Goal: Use online tool/utility: Utilize a website feature to perform a specific function

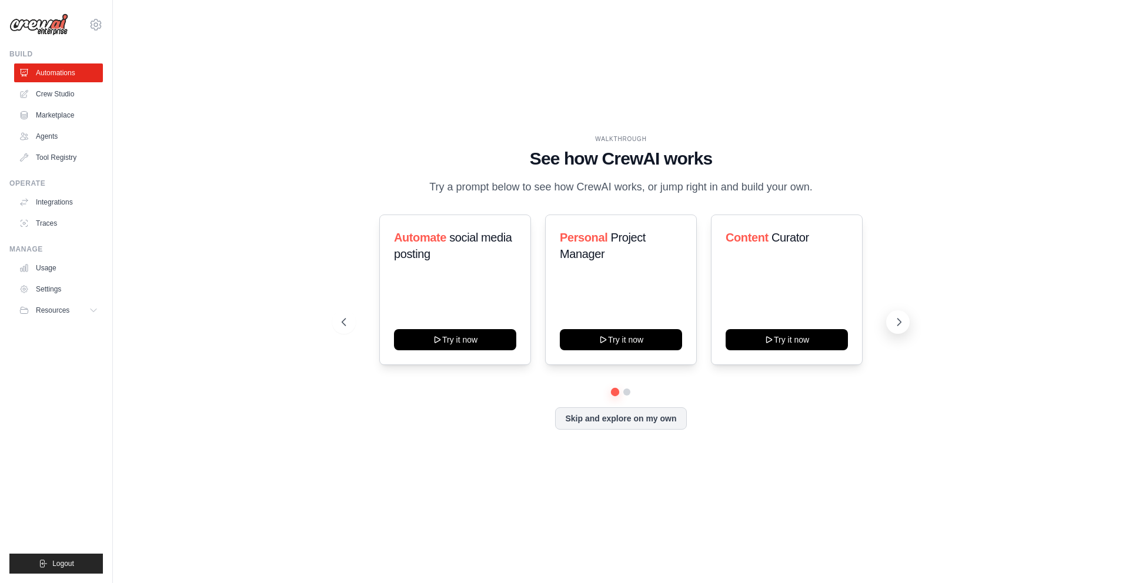
click at [891, 320] on button at bounding box center [898, 322] width 24 height 24
click at [649, 415] on button "Skip and explore on my own" at bounding box center [620, 417] width 131 height 22
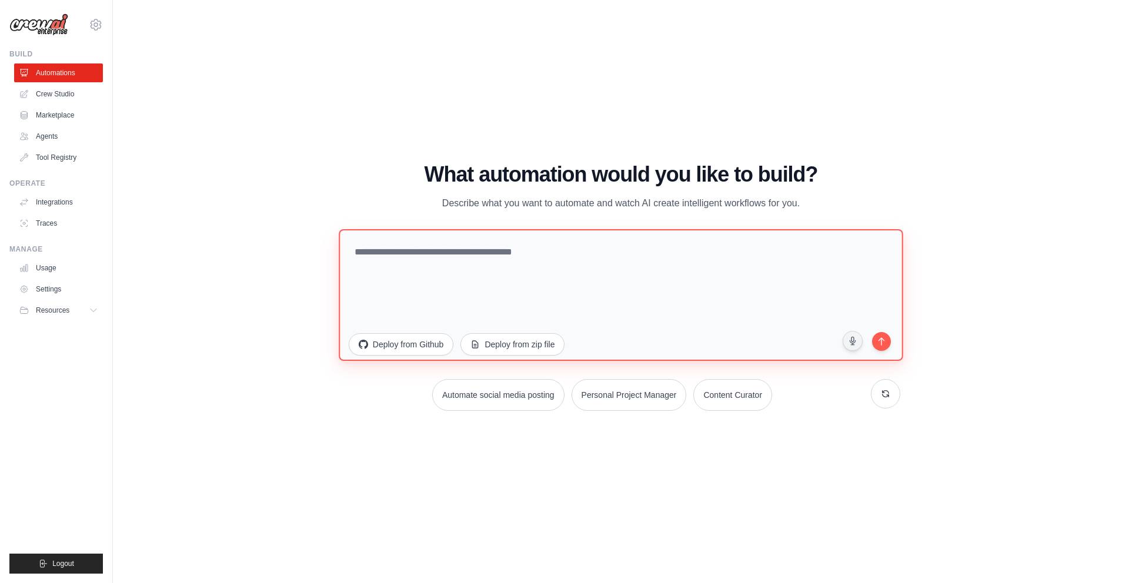
click at [423, 250] on textarea at bounding box center [621, 295] width 564 height 132
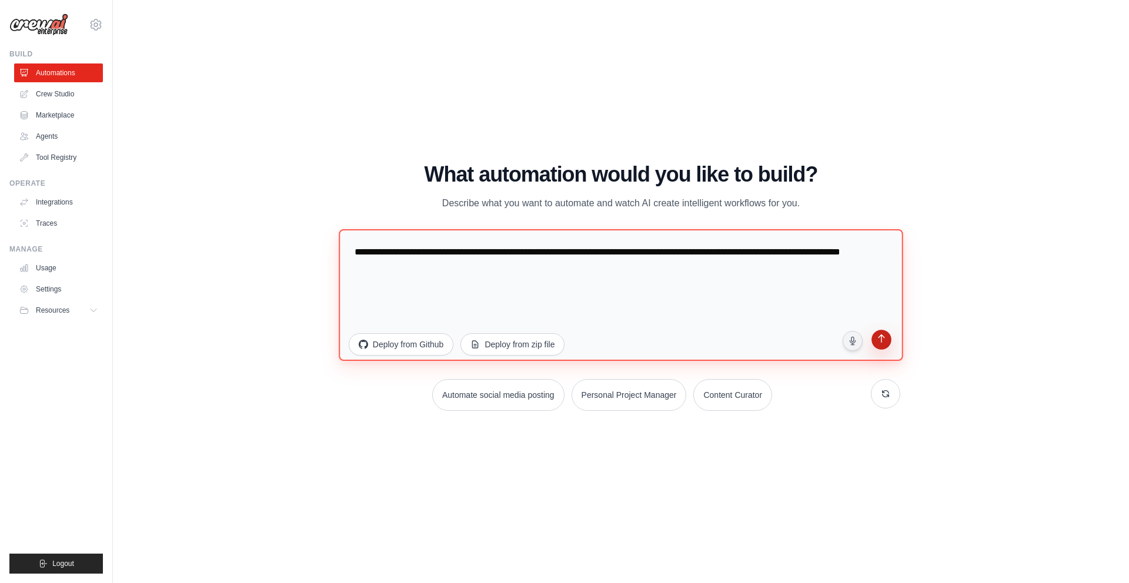
type textarea "**********"
click at [890, 347] on button "submit" at bounding box center [881, 341] width 22 height 22
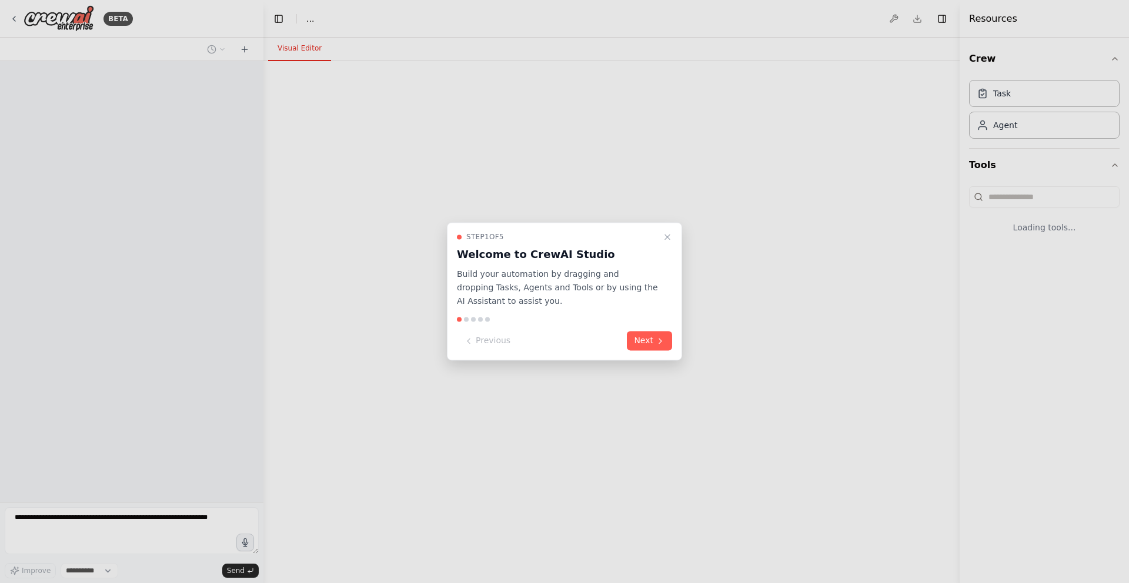
select select "****"
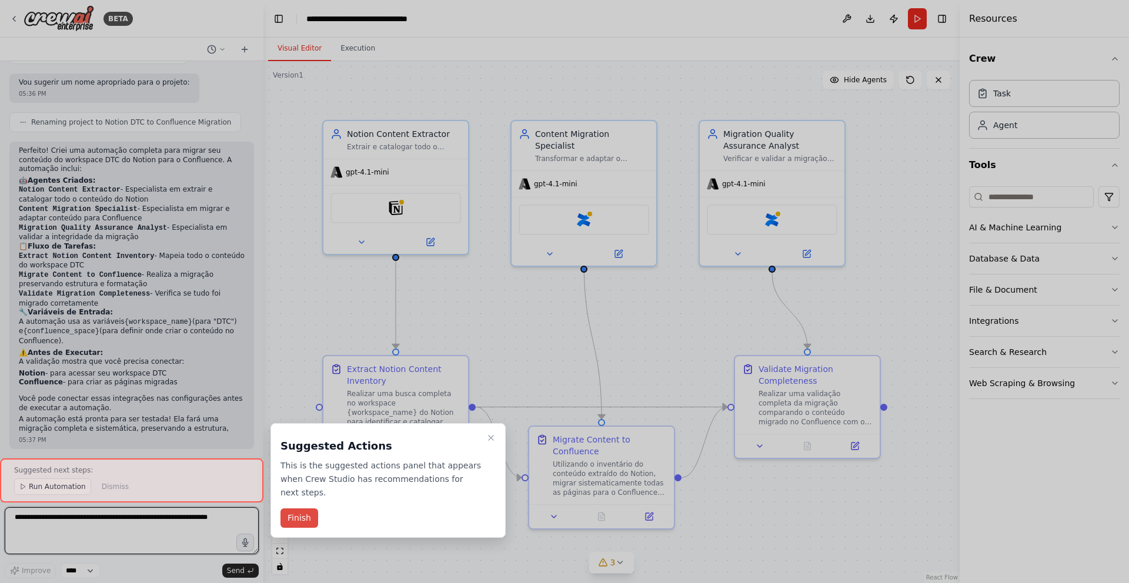
scroll to position [736, 0]
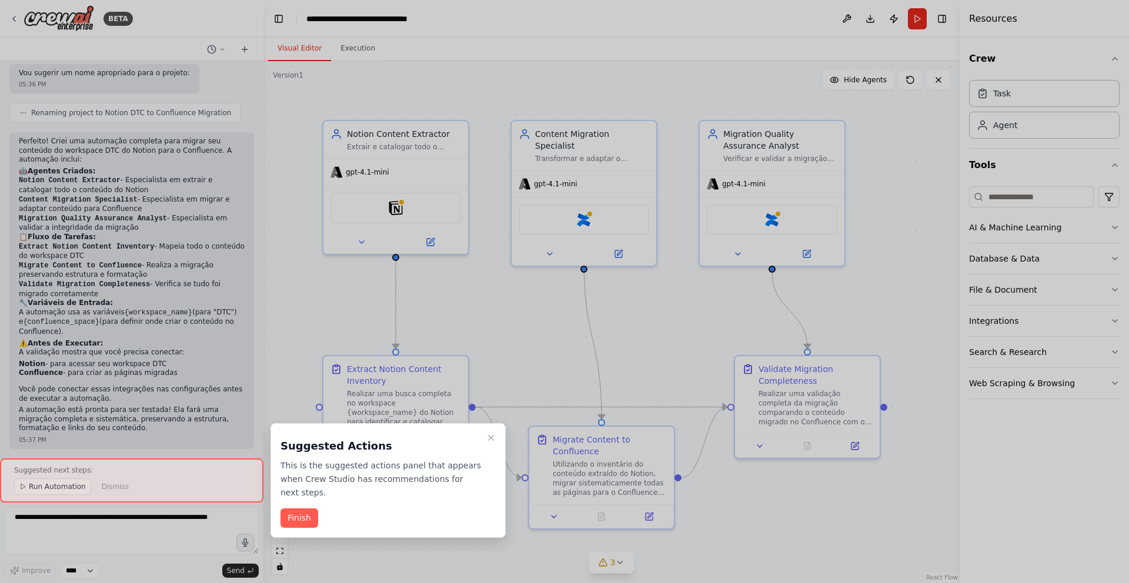
click at [1053, 115] on div at bounding box center [564, 291] width 1129 height 583
click at [303, 523] on button "Finish" at bounding box center [299, 518] width 38 height 19
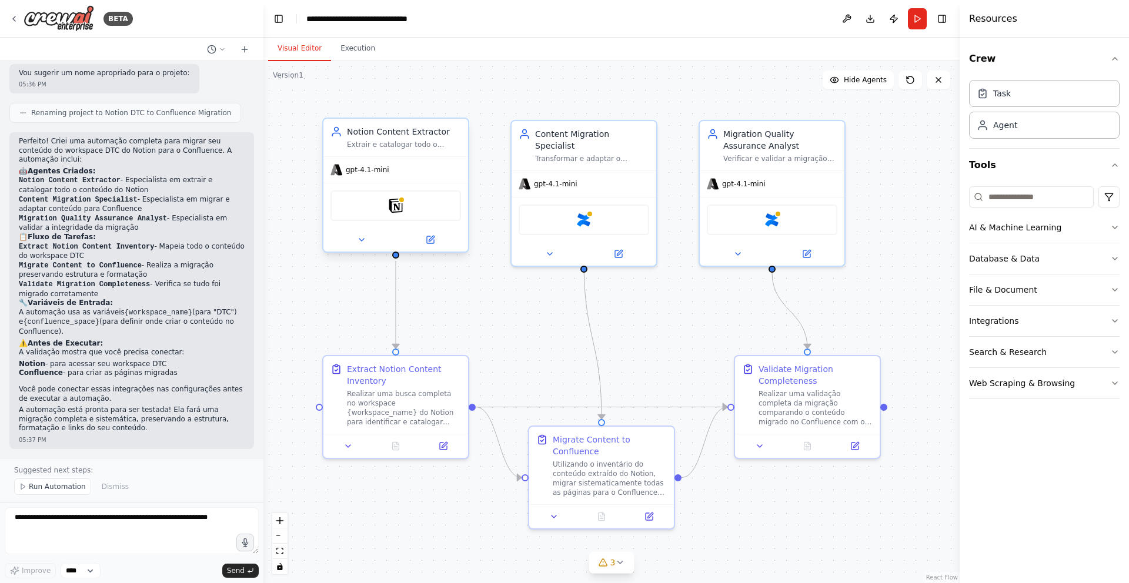
click at [404, 216] on div "Notion" at bounding box center [395, 206] width 131 height 31
click at [398, 203] on img at bounding box center [396, 206] width 14 height 14
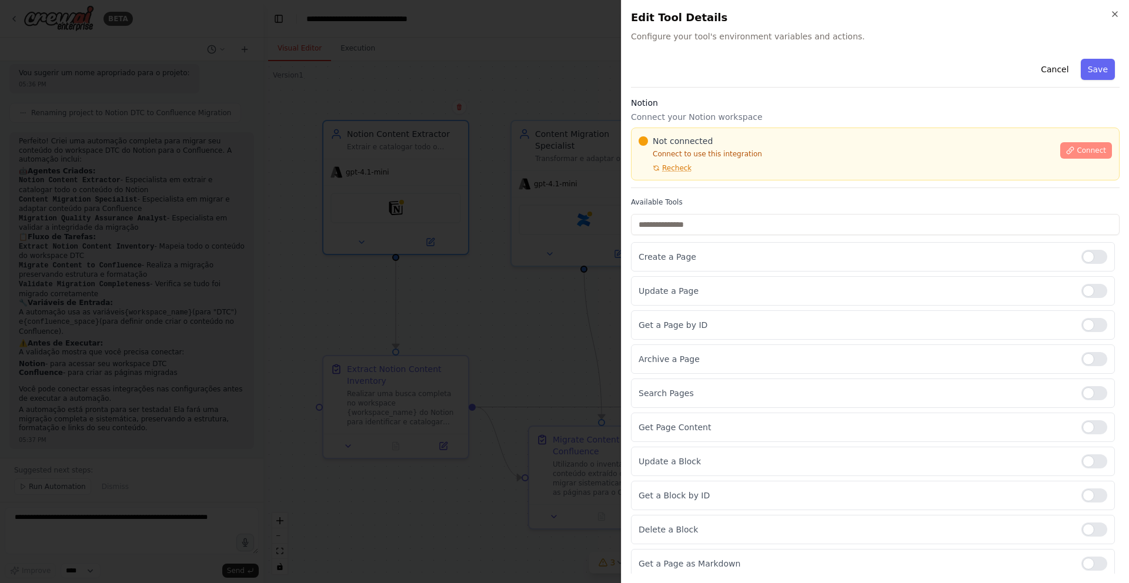
click at [1066, 146] on icon at bounding box center [1070, 150] width 8 height 8
click at [1077, 148] on span "Connect" at bounding box center [1091, 150] width 29 height 9
click at [1077, 154] on span "Connect" at bounding box center [1091, 150] width 29 height 9
click at [716, 199] on label "Available Tools" at bounding box center [875, 202] width 489 height 9
click at [709, 195] on div "Cancel Save Notion Connect your Notion workspace Not connected Connect to use t…" at bounding box center [875, 350] width 489 height 593
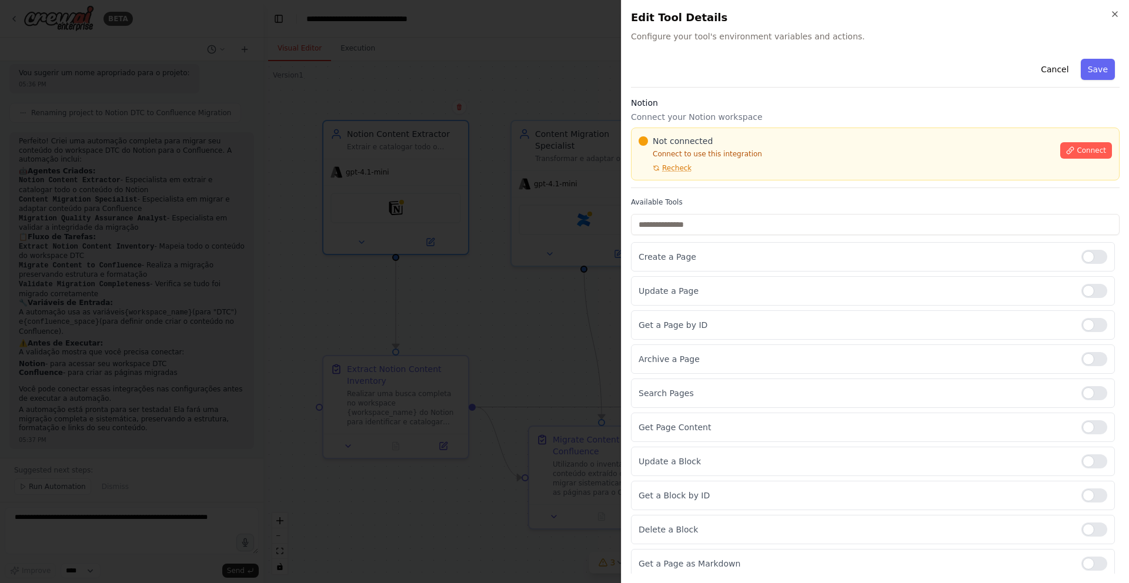
click at [689, 201] on label "Available Tools" at bounding box center [875, 202] width 489 height 9
click at [695, 198] on label "Available Tools" at bounding box center [875, 202] width 489 height 9
click at [764, 168] on div "Not connected Connect to use this integration Recheck" at bounding box center [846, 154] width 415 height 38
click at [771, 169] on div "Not connected Connect to use this integration Recheck" at bounding box center [846, 154] width 415 height 38
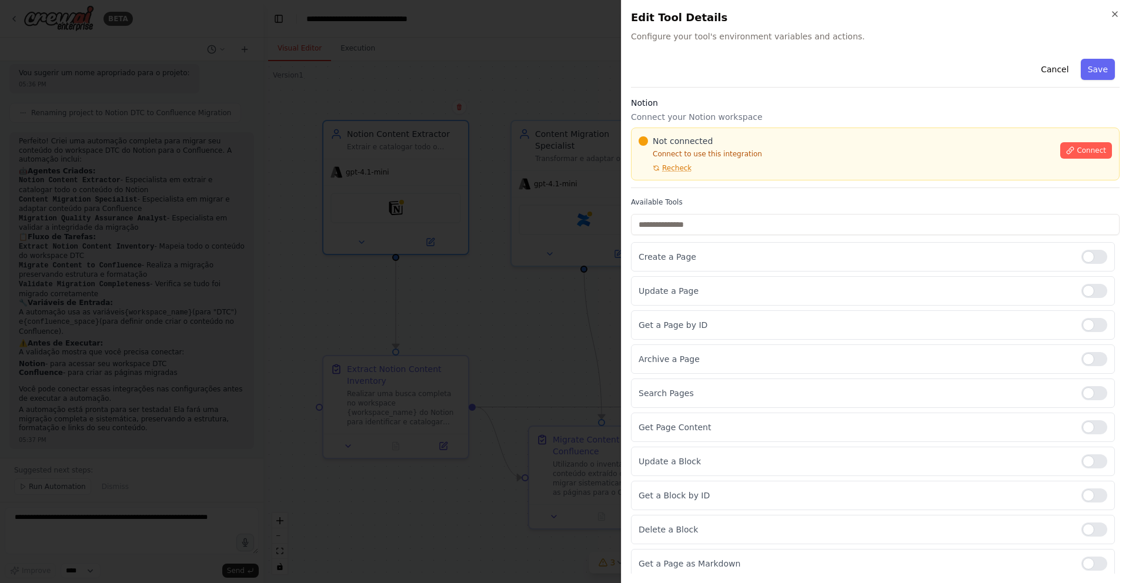
click at [771, 169] on div "Not connected Connect to use this integration Recheck" at bounding box center [846, 154] width 415 height 38
